Goal: Check status

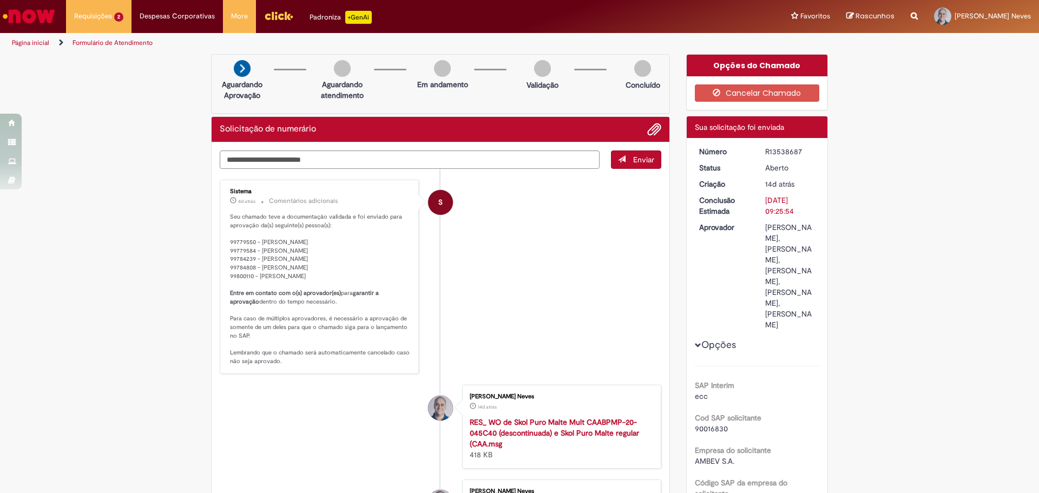
drag, startPoint x: 762, startPoint y: 150, endPoint x: 800, endPoint y: 149, distance: 38.5
click at [800, 149] on div "R13538687" at bounding box center [790, 151] width 50 height 11
drag, startPoint x: 226, startPoint y: 242, endPoint x: 347, endPoint y: 289, distance: 129.6
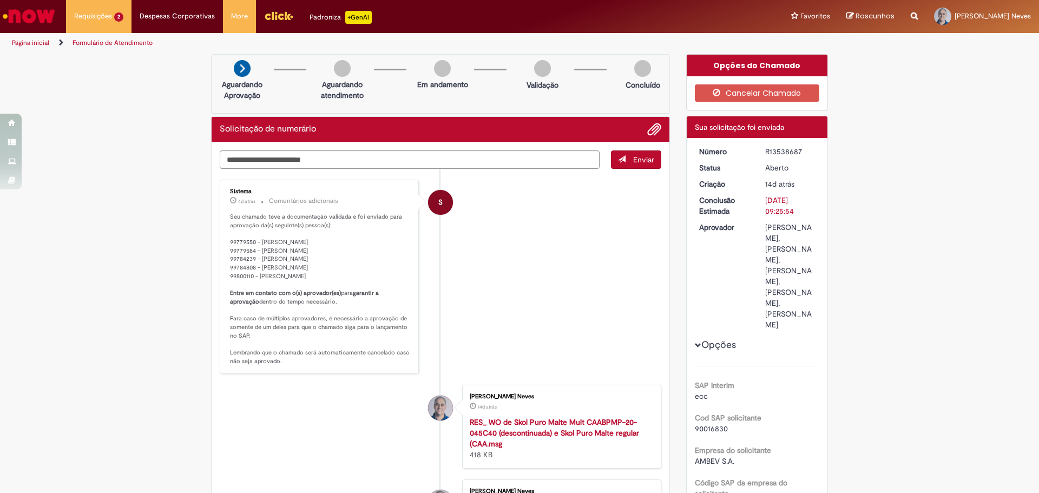
click at [347, 289] on p "Seu chamado teve a documentação validada e foi enviado para aprovação da(s) seg…" at bounding box center [320, 289] width 180 height 153
click at [270, 258] on p "Seu chamado teve a documentação validada e foi enviado para aprovação da(s) seg…" at bounding box center [320, 289] width 180 height 153
drag, startPoint x: 257, startPoint y: 259, endPoint x: 331, endPoint y: 258, distance: 74.2
click at [331, 258] on p "Seu chamado teve a documentação validada e foi enviado para aprovação da(s) seg…" at bounding box center [320, 289] width 180 height 153
drag, startPoint x: 256, startPoint y: 274, endPoint x: 335, endPoint y: 279, distance: 79.7
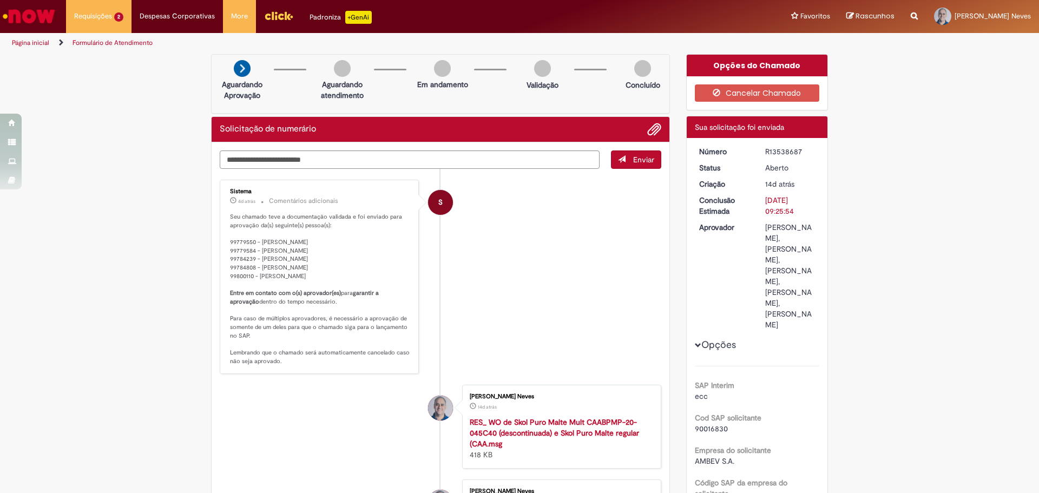
click at [335, 276] on p "Seu chamado teve a documentação validada e foi enviado para aprovação da(s) seg…" at bounding box center [320, 289] width 180 height 153
